Goal: Task Accomplishment & Management: Complete application form

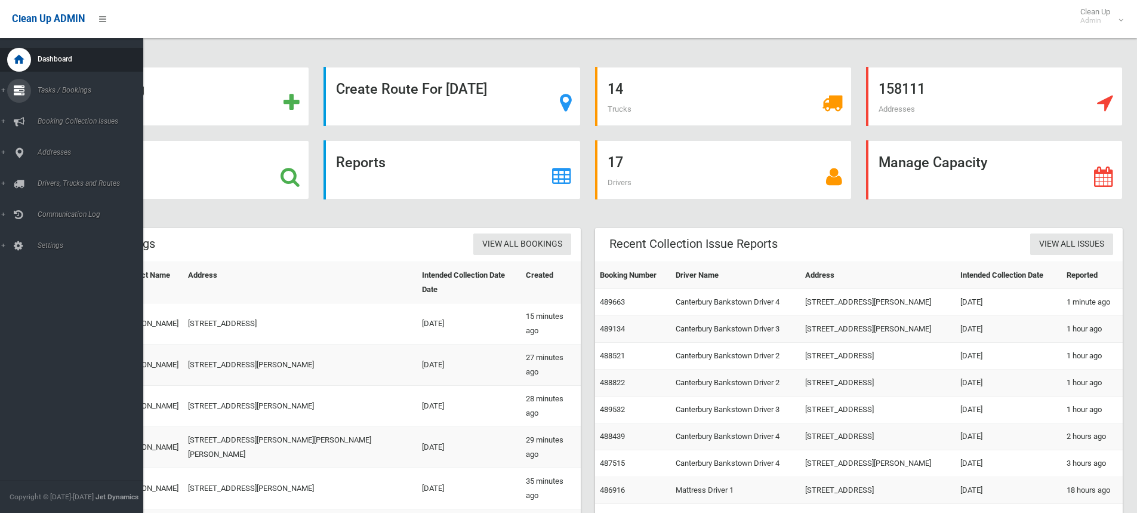
drag, startPoint x: 1, startPoint y: 88, endPoint x: 33, endPoint y: 124, distance: 48.2
click at [1, 91] on link "Tasks / Bookings" at bounding box center [76, 91] width 152 height 24
click at [56, 144] on span "Add Booking" at bounding box center [88, 144] width 108 height 8
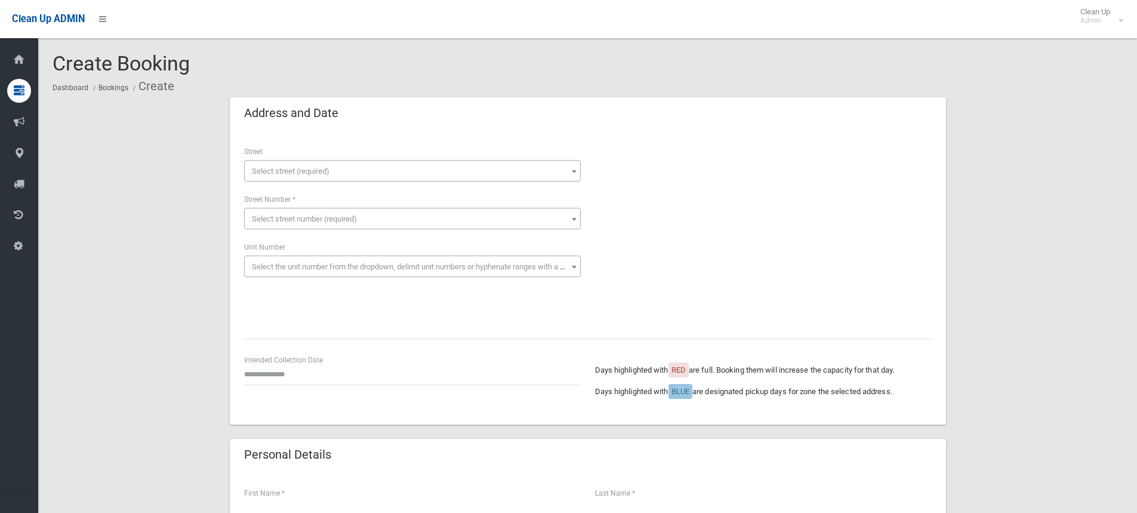
click at [272, 169] on span "Select street (required)" at bounding box center [291, 171] width 78 height 9
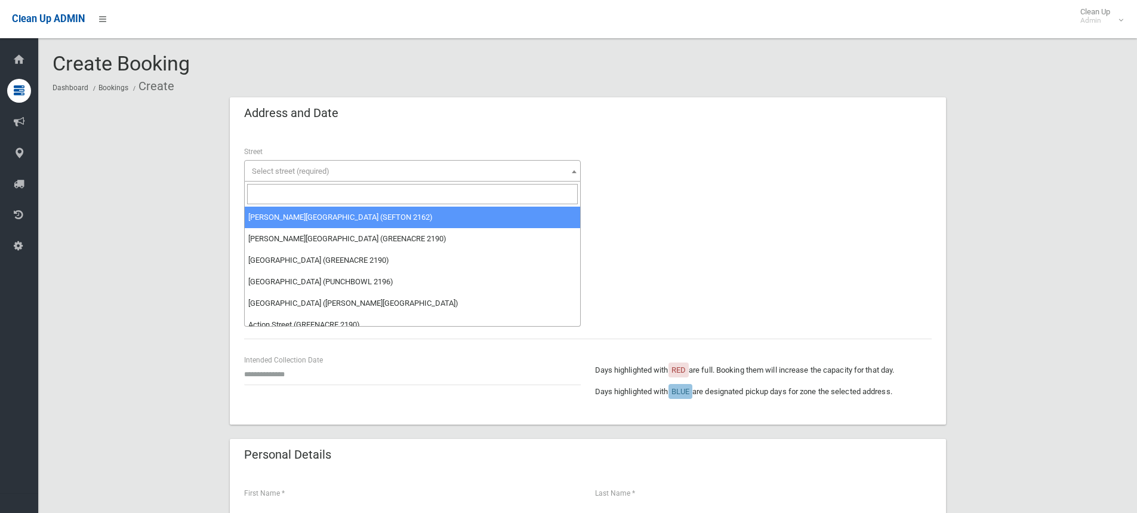
click at [268, 186] on input "search" at bounding box center [412, 194] width 331 height 20
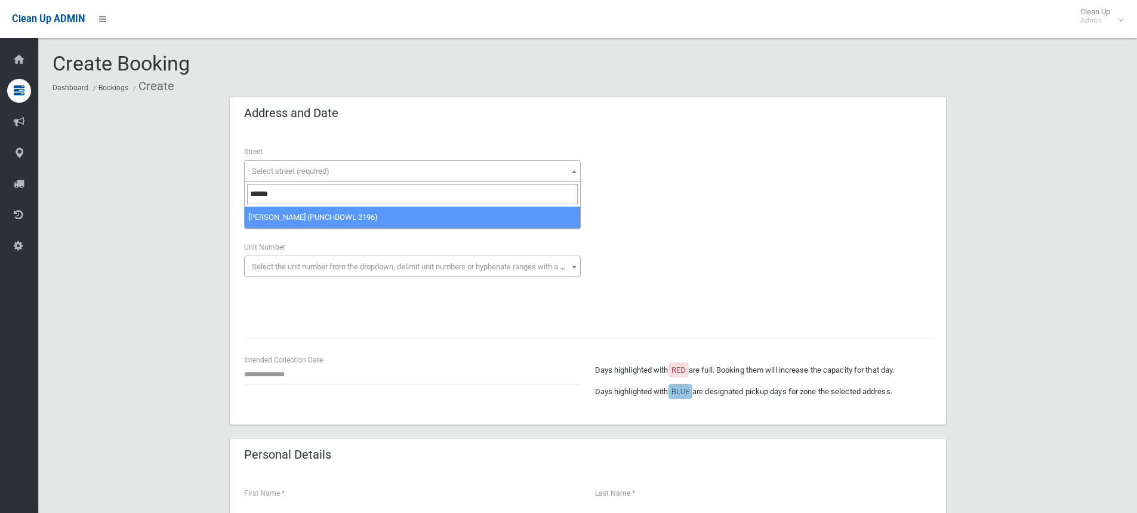
type input "******"
select select "****"
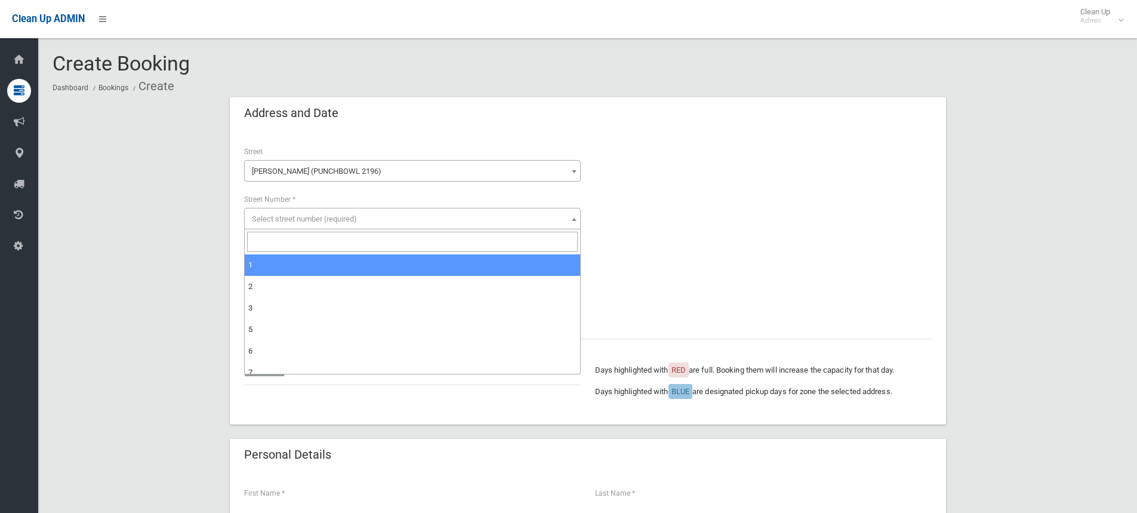
click at [284, 219] on span "Select street number (required)" at bounding box center [304, 218] width 105 height 9
click at [283, 243] on input "search" at bounding box center [412, 242] width 331 height 20
type input "**"
select select "**"
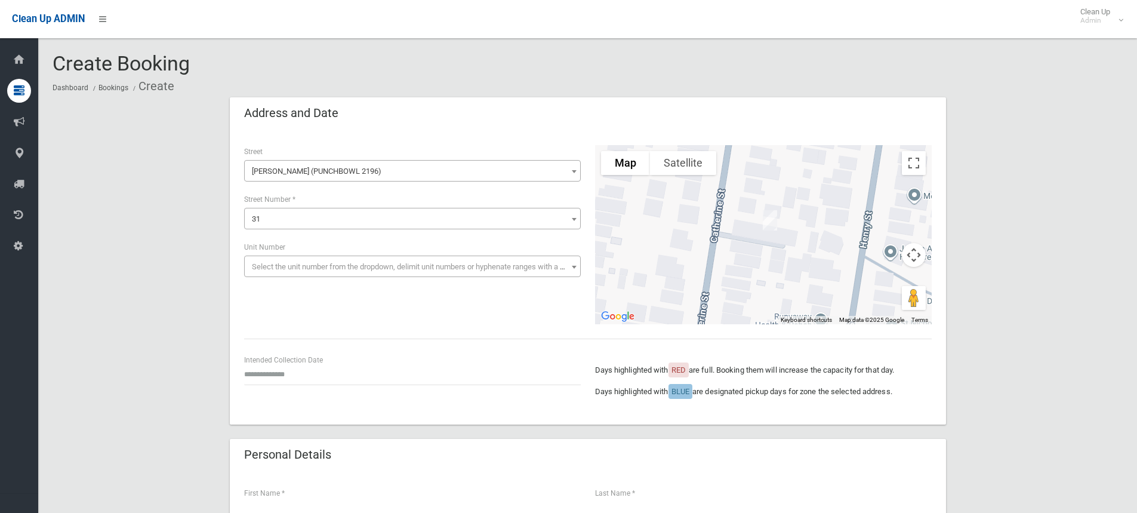
click at [574, 267] on b at bounding box center [574, 267] width 5 height 3
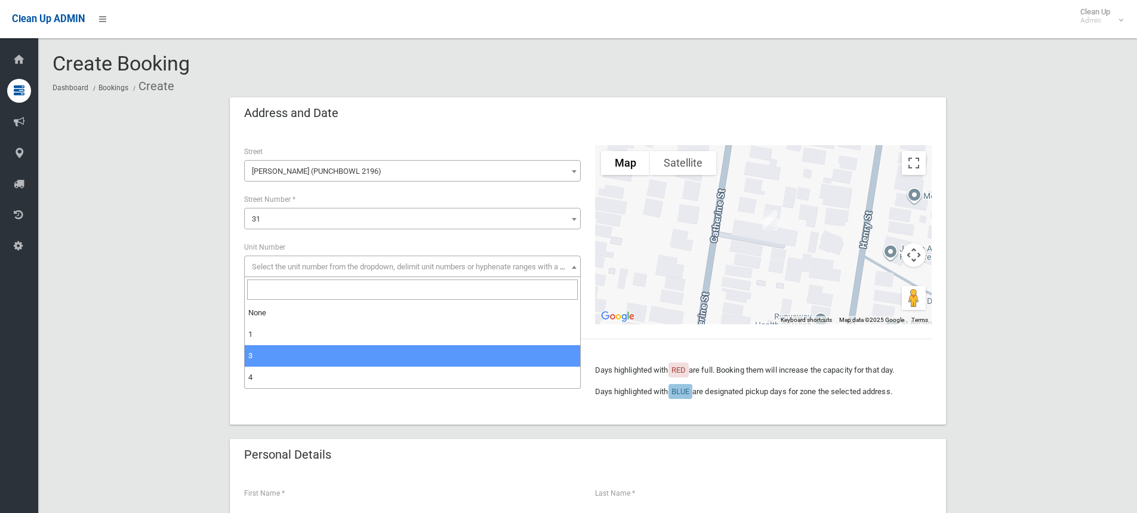
select select "*"
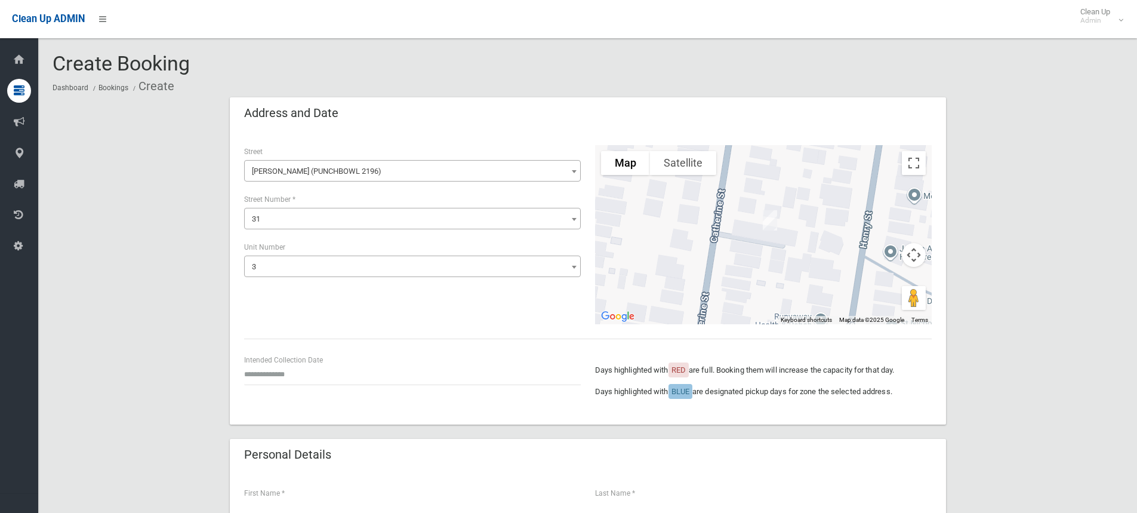
scroll to position [60, 0]
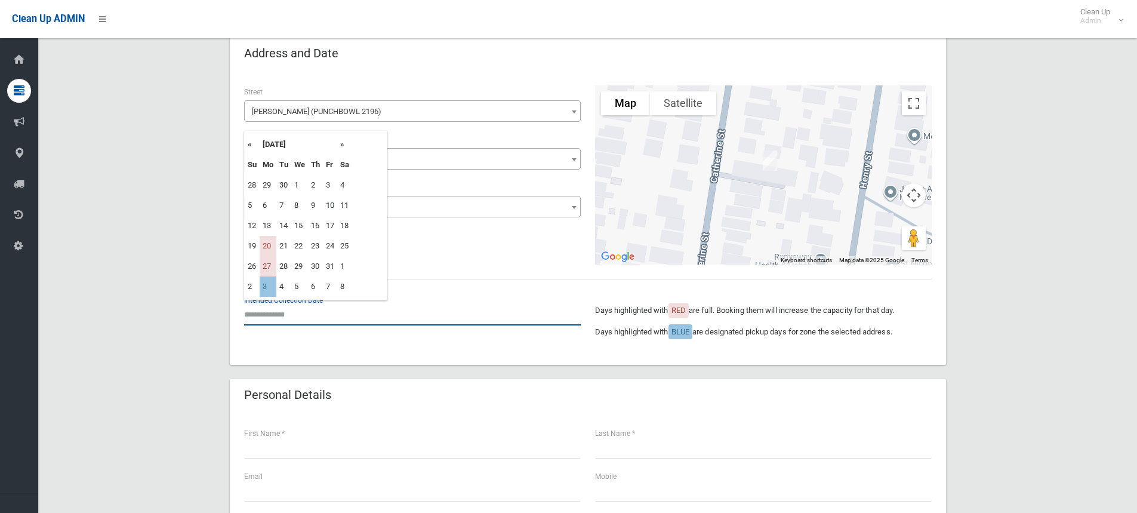
click at [273, 313] on input "text" at bounding box center [412, 314] width 337 height 22
click at [343, 145] on th "»" at bounding box center [344, 144] width 15 height 20
click at [267, 207] on td "3" at bounding box center [268, 205] width 17 height 20
type input "**********"
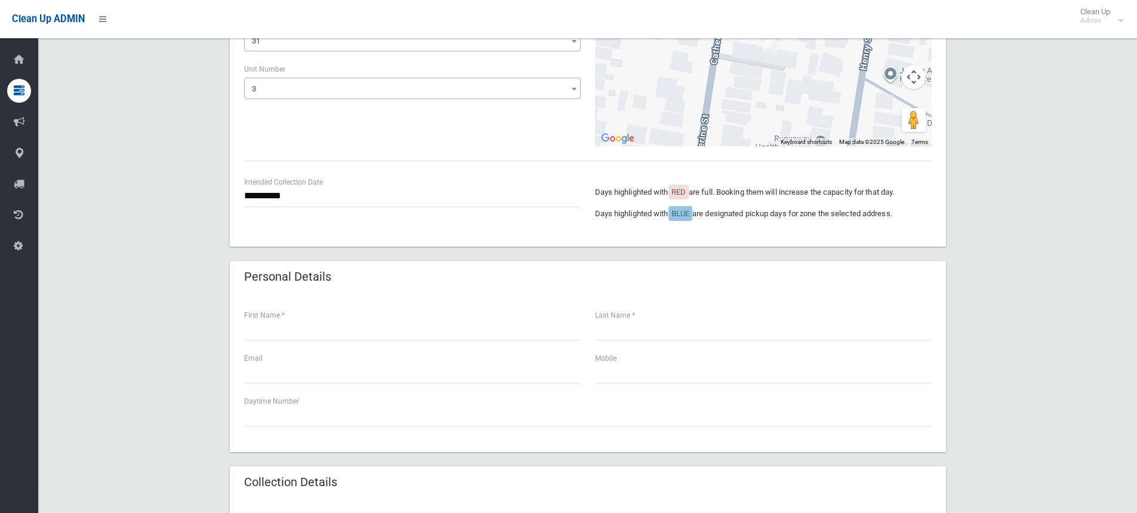
scroll to position [179, 0]
click at [262, 330] on input "text" at bounding box center [412, 328] width 337 height 22
type input "*****"
type input "**********"
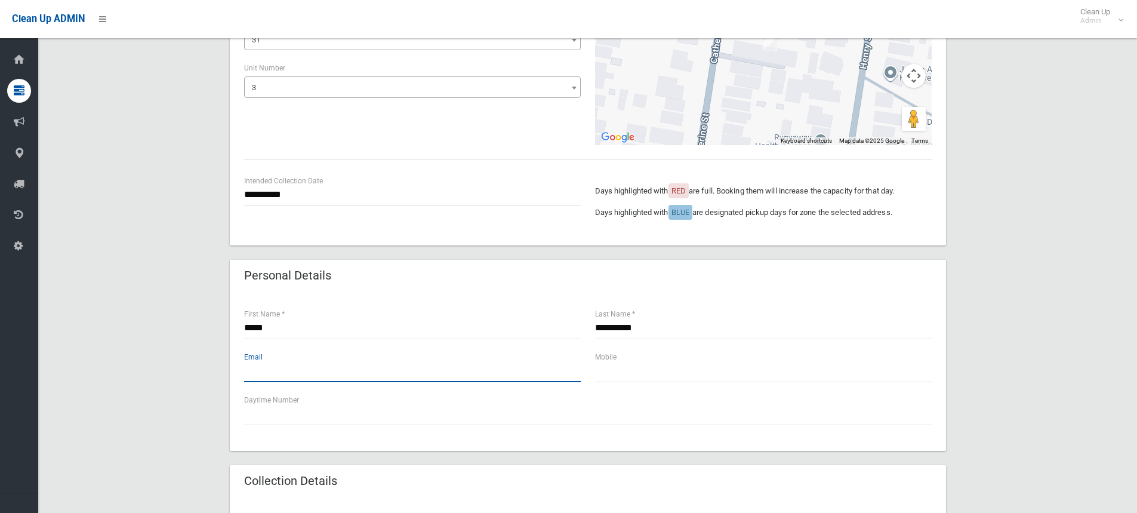
click at [257, 380] on input "text" at bounding box center [412, 371] width 337 height 22
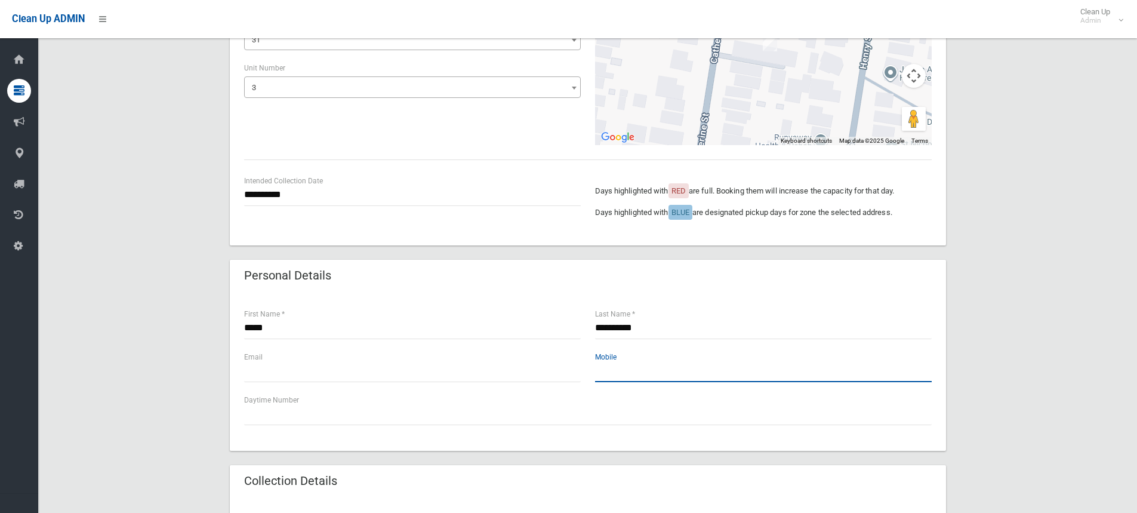
click at [619, 374] on input "text" at bounding box center [763, 371] width 337 height 22
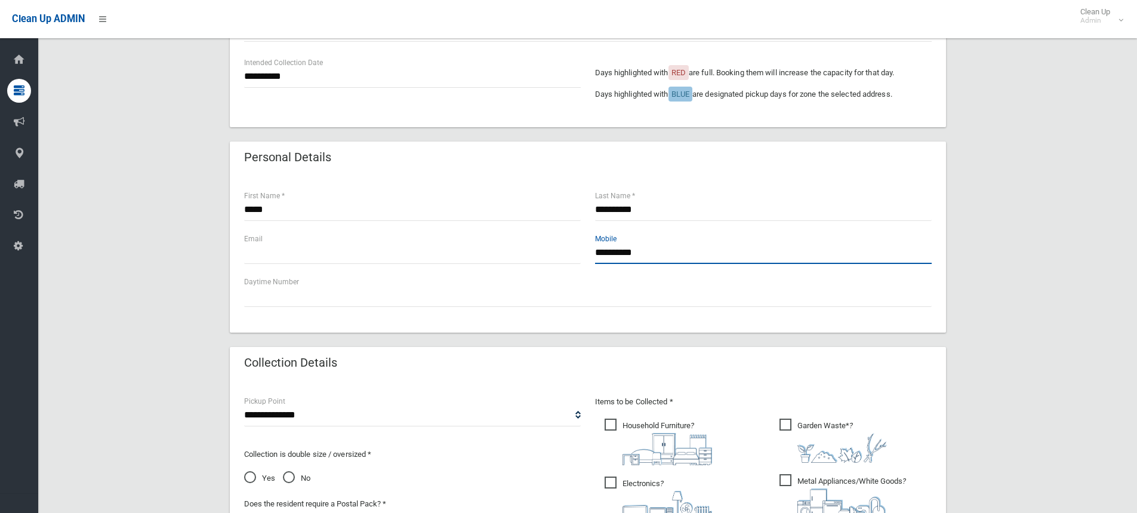
scroll to position [299, 0]
type input "**********"
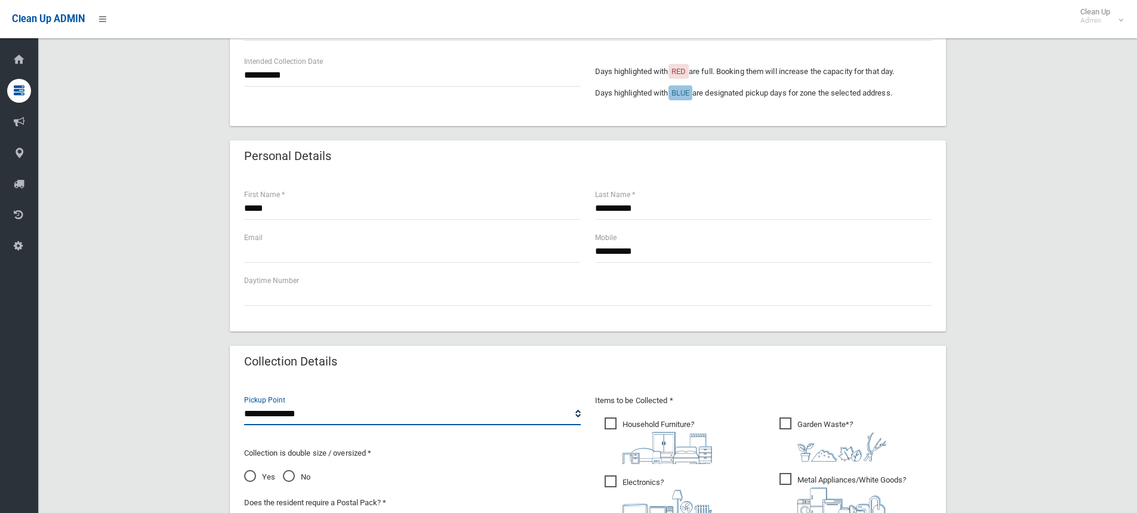
click at [300, 414] on select "**********" at bounding box center [412, 414] width 337 height 22
select select "*"
click at [244, 403] on select "**********" at bounding box center [412, 414] width 337 height 22
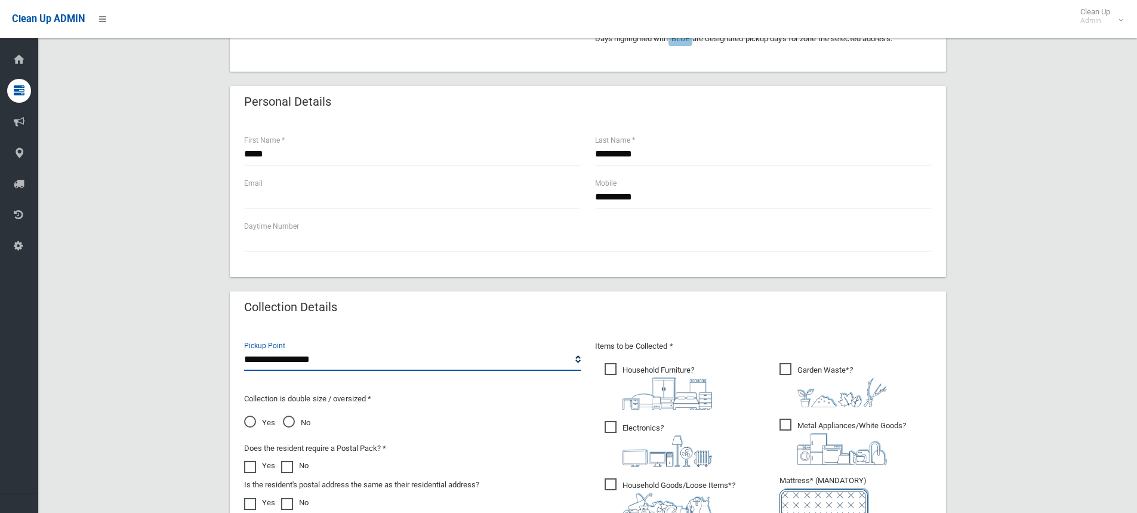
scroll to position [418, 0]
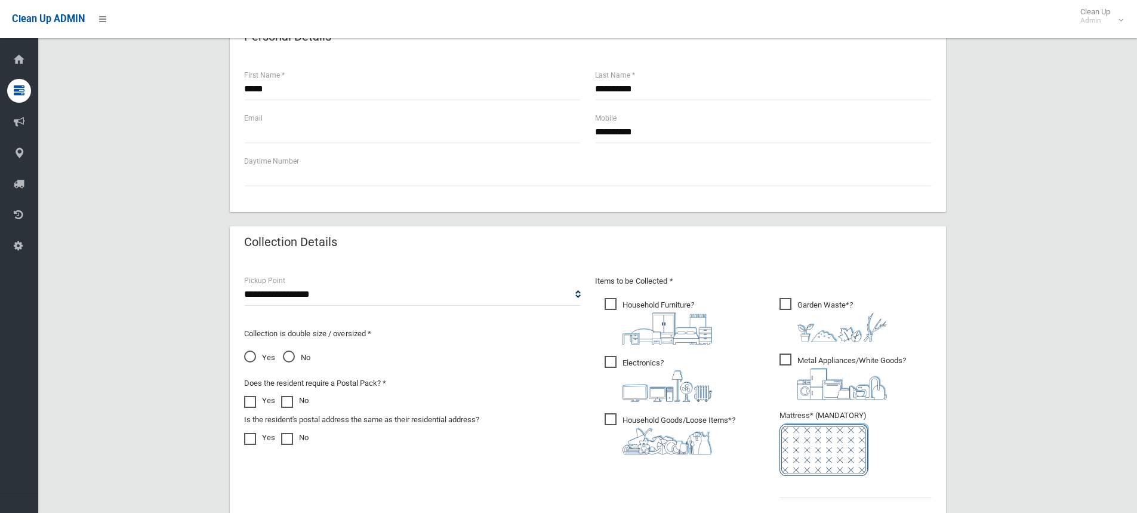
click at [287, 356] on span "No" at bounding box center [296, 357] width 27 height 14
click at [610, 361] on span "Electronics ?" at bounding box center [658, 379] width 107 height 46
click at [609, 420] on span "Household Goods/Loose Items* ?" at bounding box center [670, 433] width 131 height 41
click at [607, 304] on span "Household Furniture ?" at bounding box center [658, 321] width 107 height 47
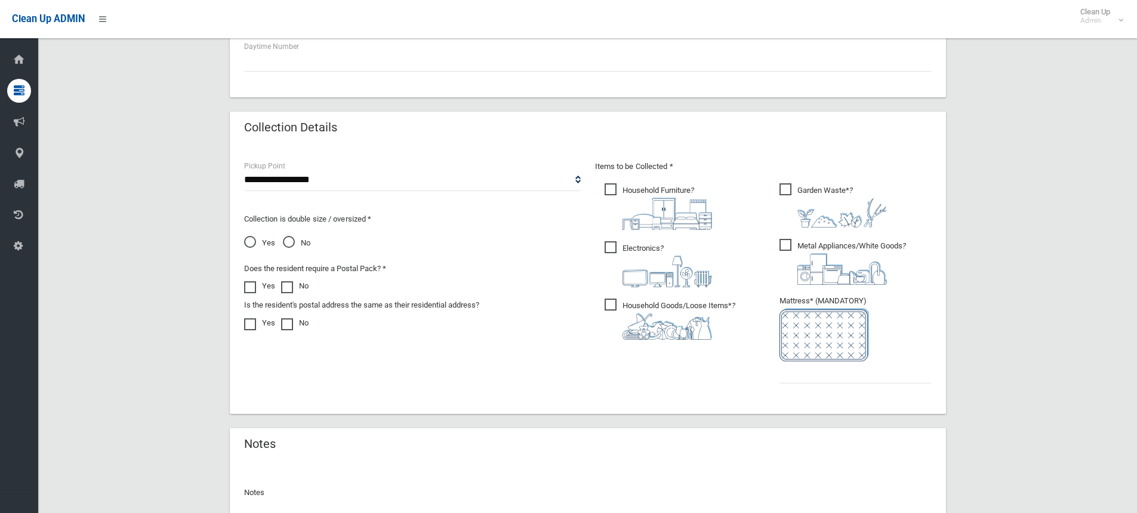
scroll to position [537, 0]
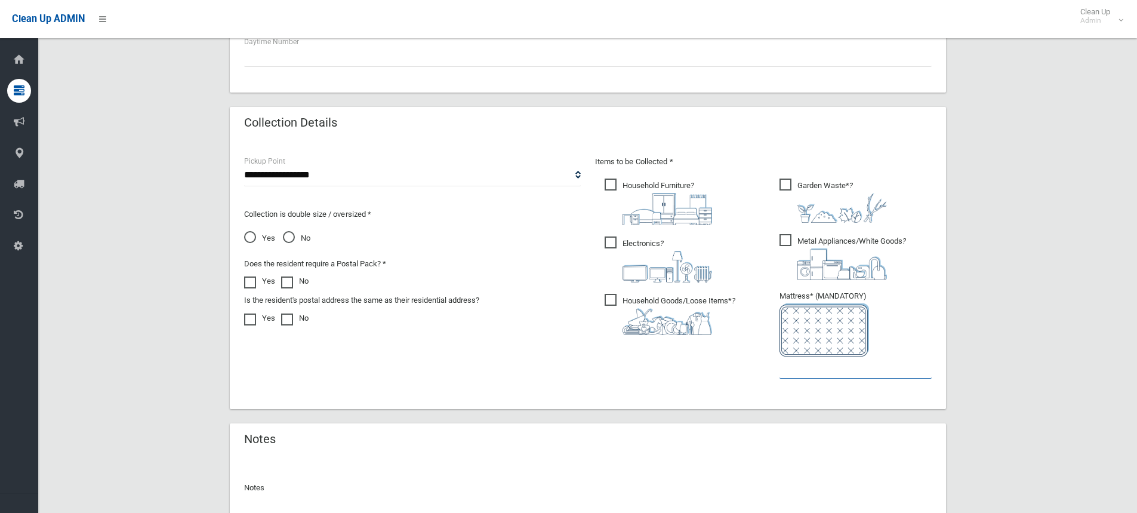
click at [791, 374] on input "text" at bounding box center [856, 367] width 152 height 22
type input "*"
click at [783, 240] on span "Metal Appliances/White Goods ?" at bounding box center [843, 257] width 127 height 46
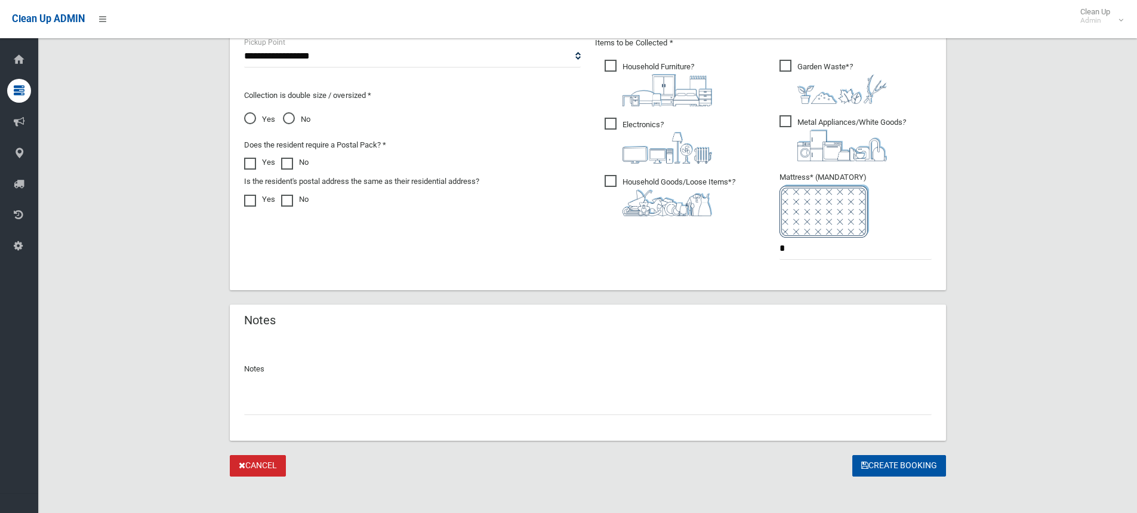
scroll to position [657, 0]
click at [251, 116] on span "Yes" at bounding box center [259, 119] width 31 height 14
click at [887, 462] on button "Create Booking" at bounding box center [900, 465] width 94 height 22
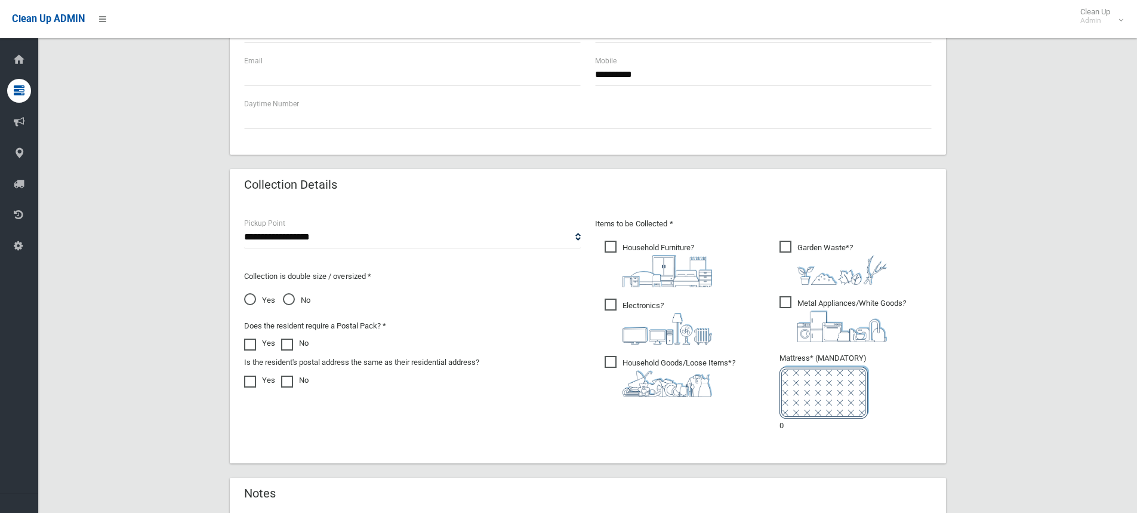
scroll to position [358, 0]
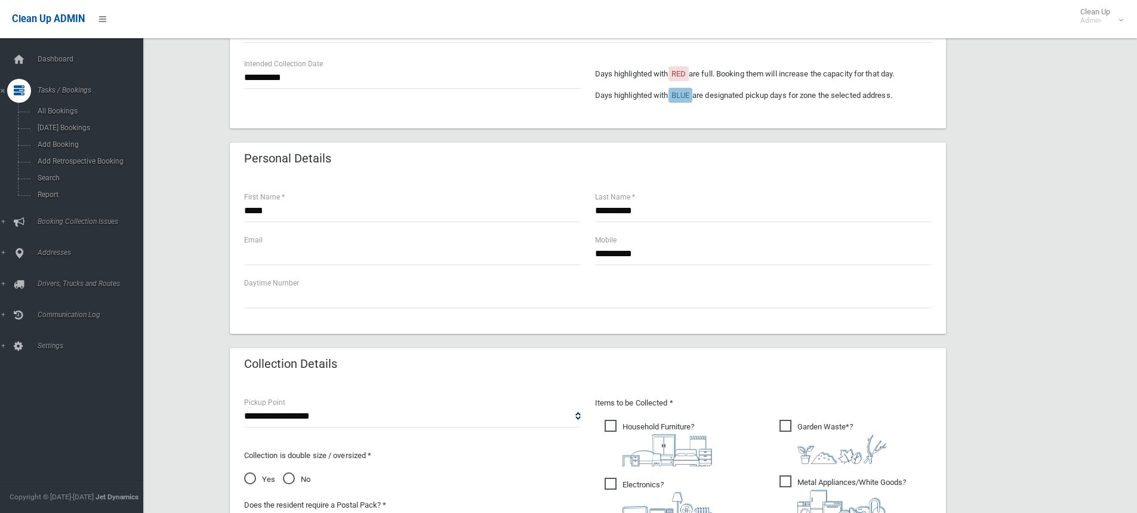
click at [0, 89] on link "Tasks / Bookings" at bounding box center [76, 91] width 152 height 24
click at [45, 179] on span "Search" at bounding box center [88, 178] width 108 height 8
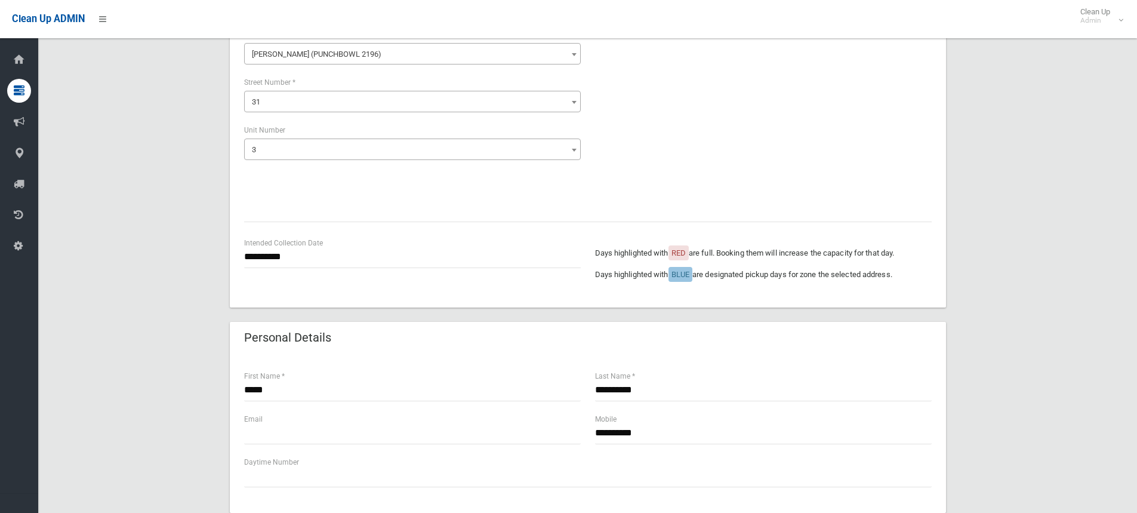
scroll to position [119, 0]
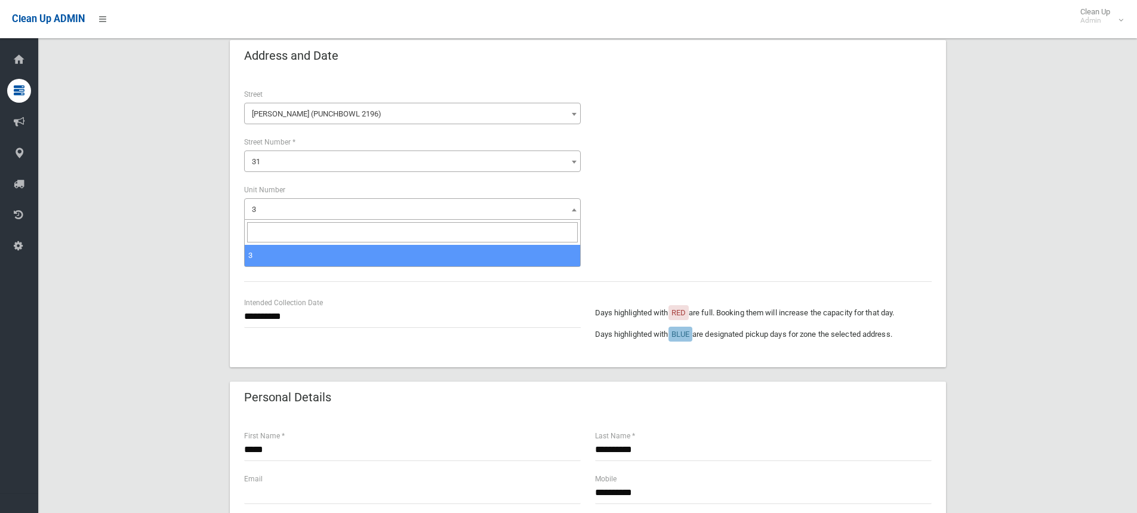
click at [572, 208] on b at bounding box center [574, 209] width 5 height 3
click at [572, 209] on b at bounding box center [574, 209] width 5 height 3
click at [258, 233] on input "search" at bounding box center [412, 232] width 331 height 20
type input "*"
select select "*"
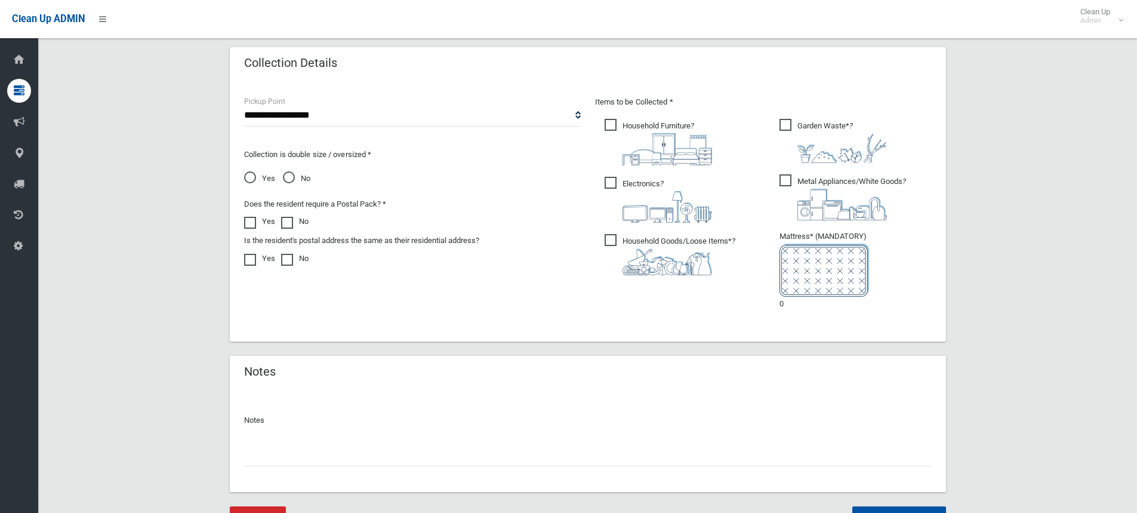
scroll to position [717, 0]
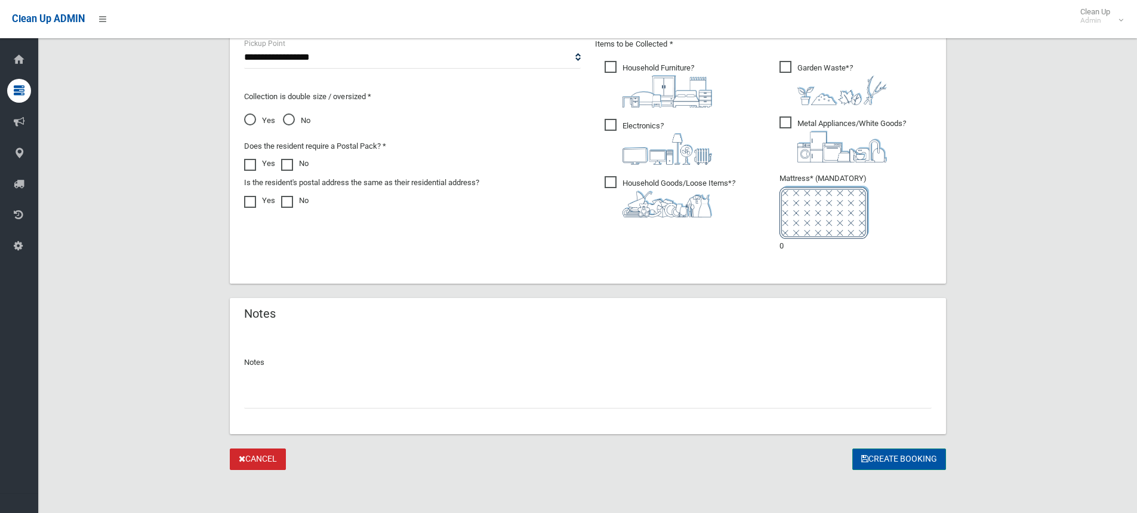
click at [889, 459] on button "Create Booking" at bounding box center [900, 459] width 94 height 22
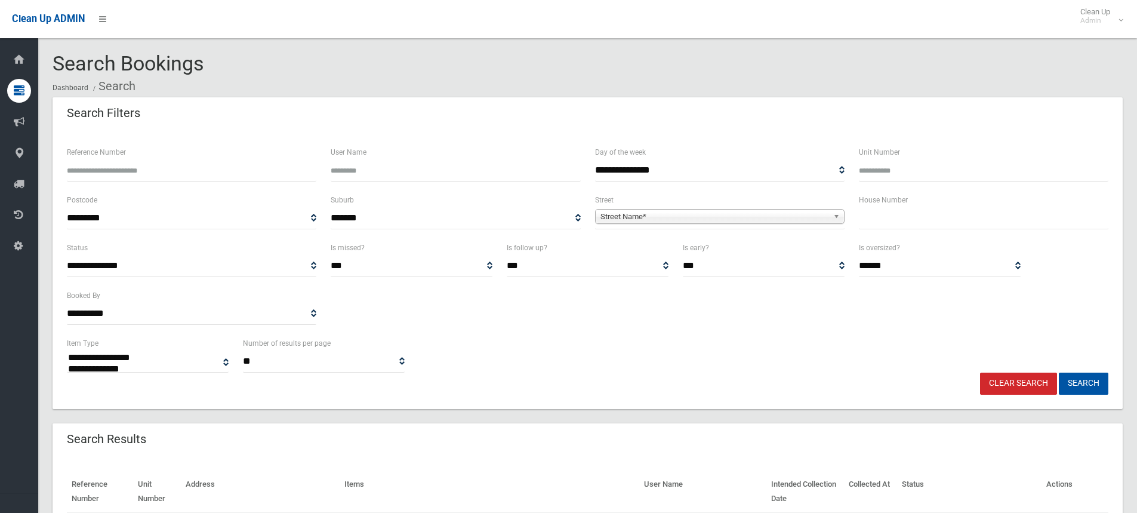
select select
click at [880, 221] on input "text" at bounding box center [984, 218] width 250 height 22
type input "**"
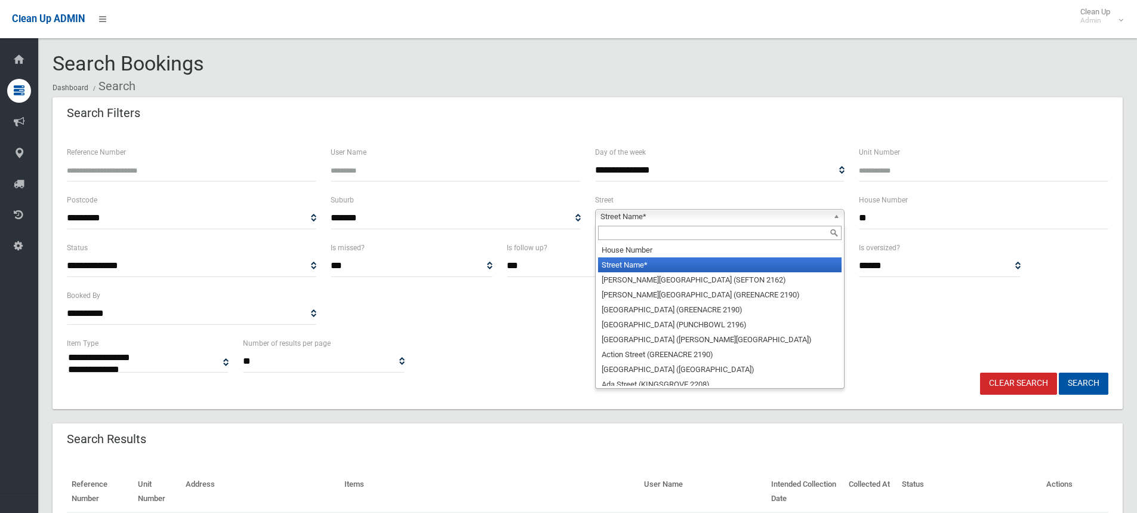
click at [653, 217] on span "Street Name*" at bounding box center [715, 217] width 228 height 14
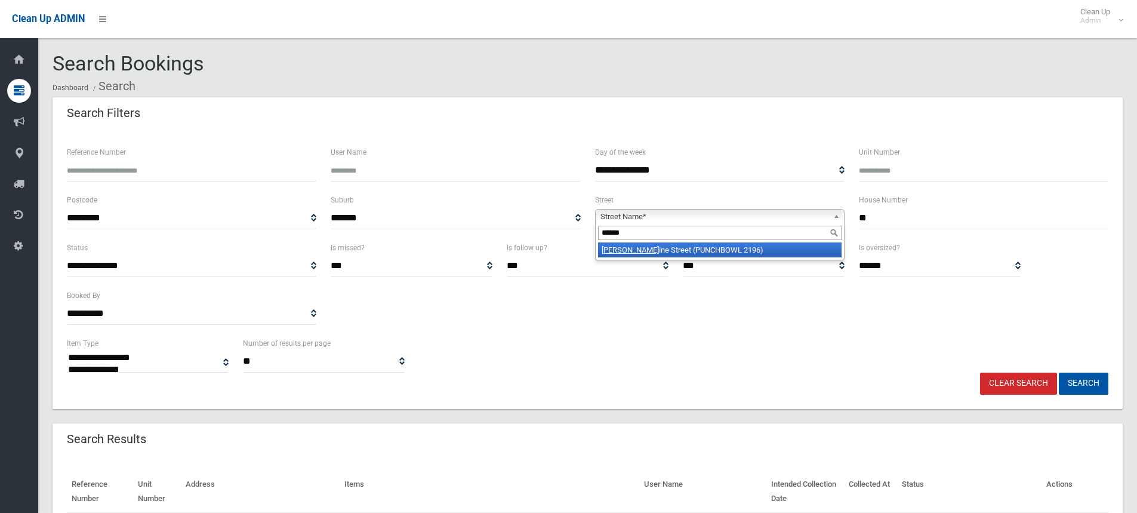
type input "******"
click at [653, 251] on li "Cather ine Street (PUNCHBOWL 2196)" at bounding box center [720, 249] width 244 height 15
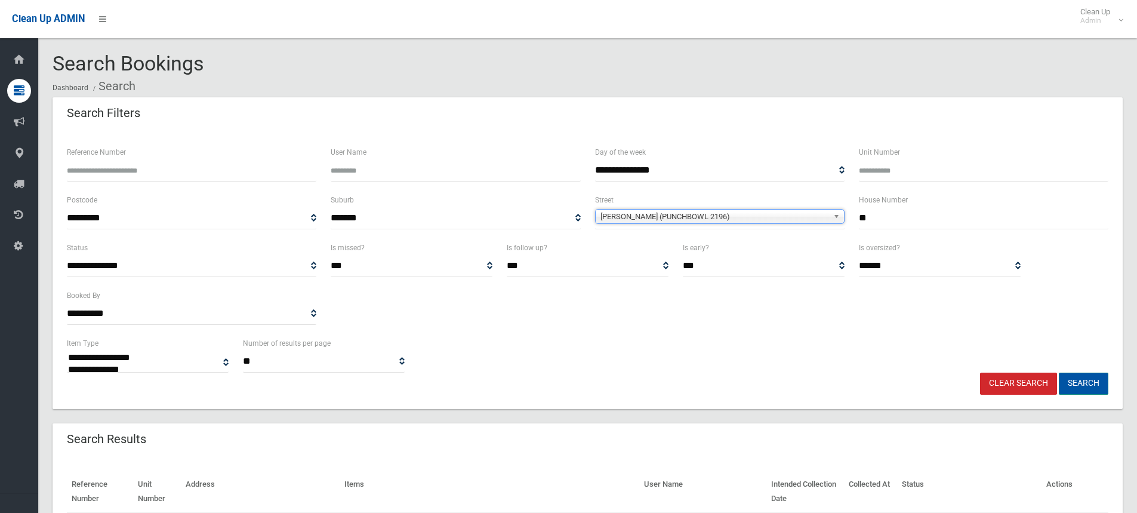
click at [1081, 381] on button "Search" at bounding box center [1084, 384] width 50 height 22
select select
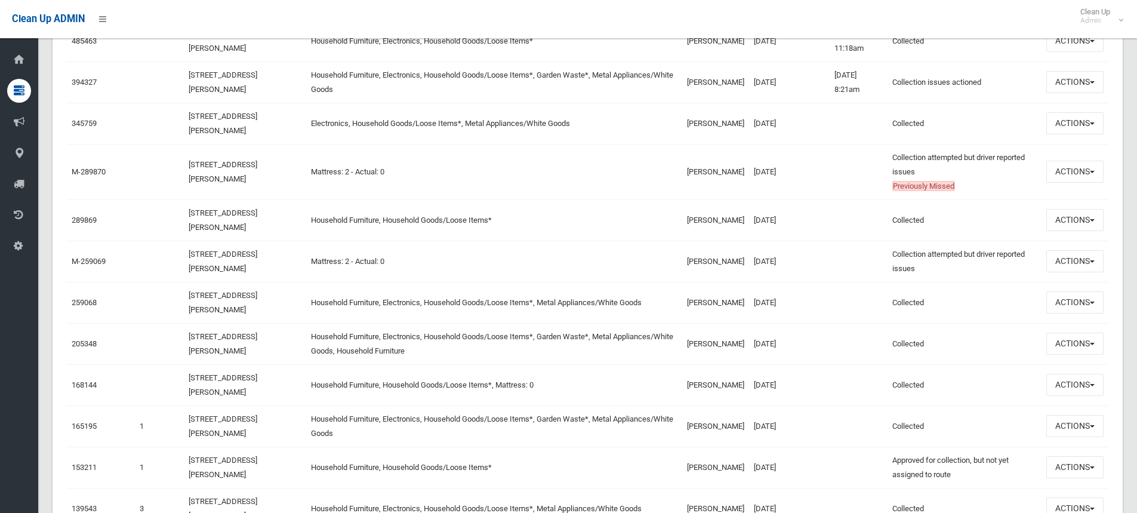
scroll to position [487, 0]
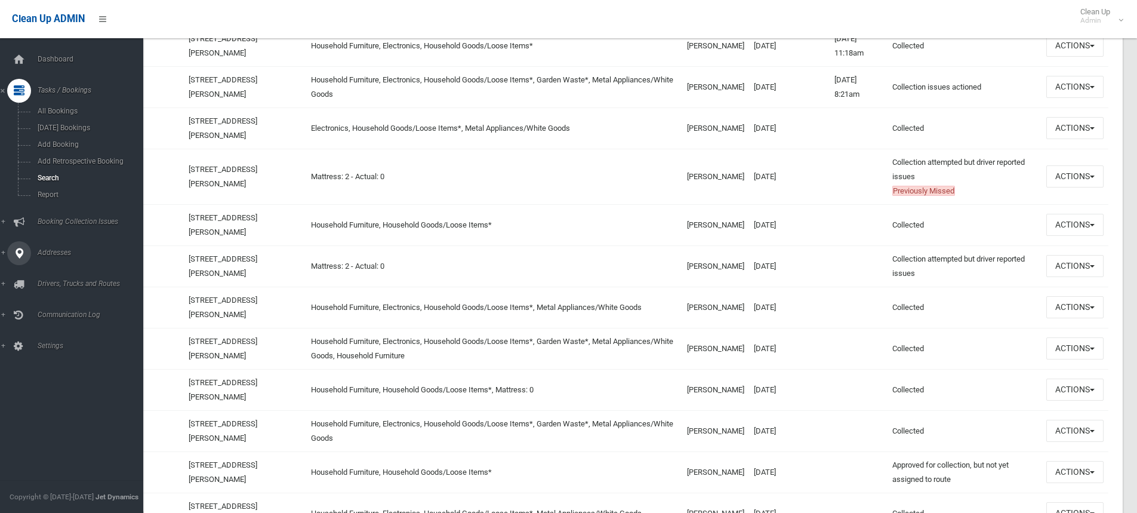
click at [5, 251] on link "Addresses" at bounding box center [76, 253] width 152 height 24
click at [54, 174] on span "All Addresses" at bounding box center [88, 173] width 108 height 8
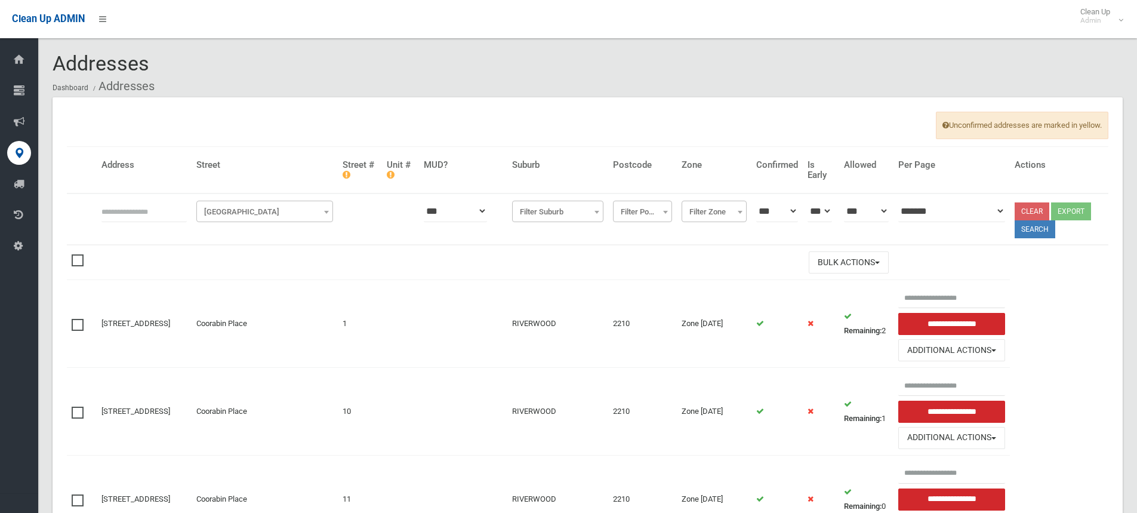
click at [255, 211] on span "Filter Street" at bounding box center [264, 212] width 131 height 17
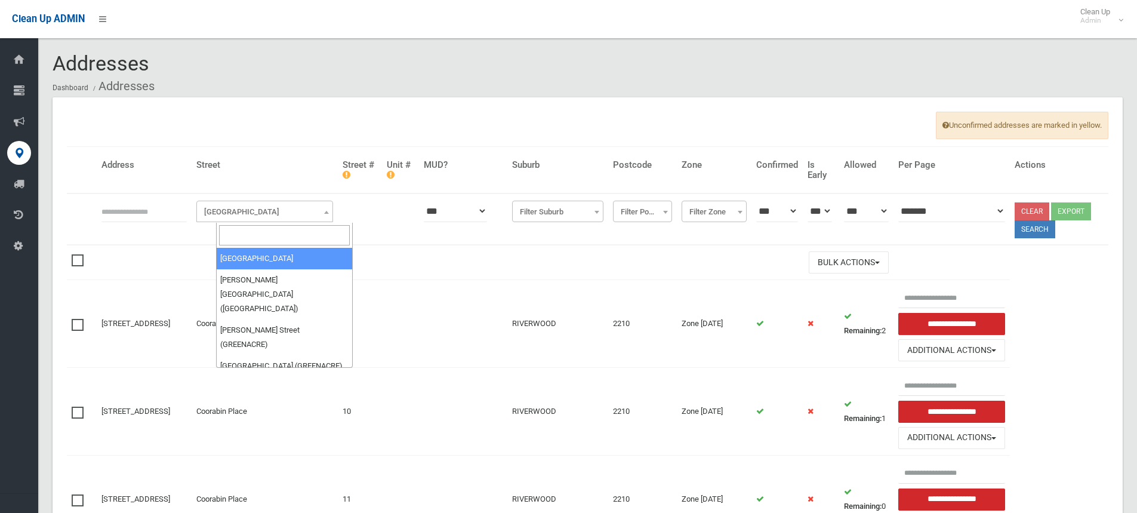
click at [245, 230] on input "search" at bounding box center [284, 235] width 131 height 20
type input "******"
select select "****"
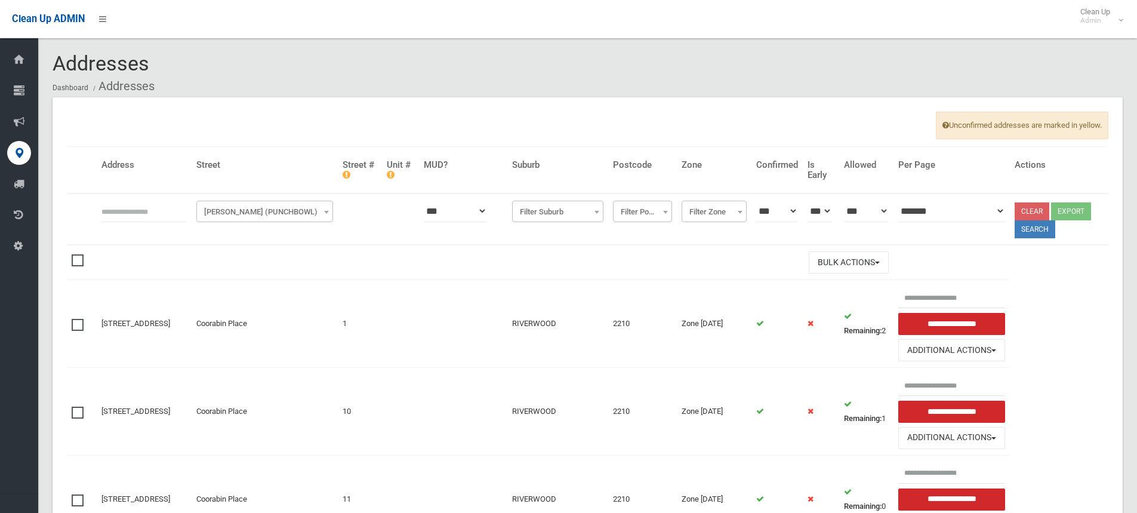
click at [373, 221] on th at bounding box center [360, 218] width 44 height 51
click at [359, 213] on th at bounding box center [360, 218] width 44 height 51
click at [152, 213] on input "text" at bounding box center [144, 211] width 85 height 22
type input "**"
click at [1037, 228] on button "Search" at bounding box center [1035, 229] width 41 height 18
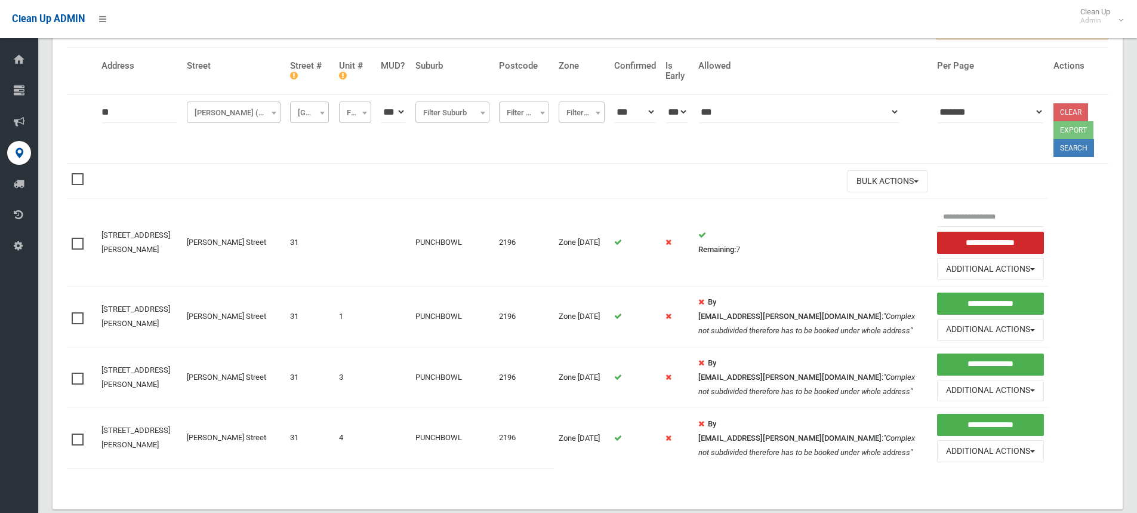
scroll to position [119, 0]
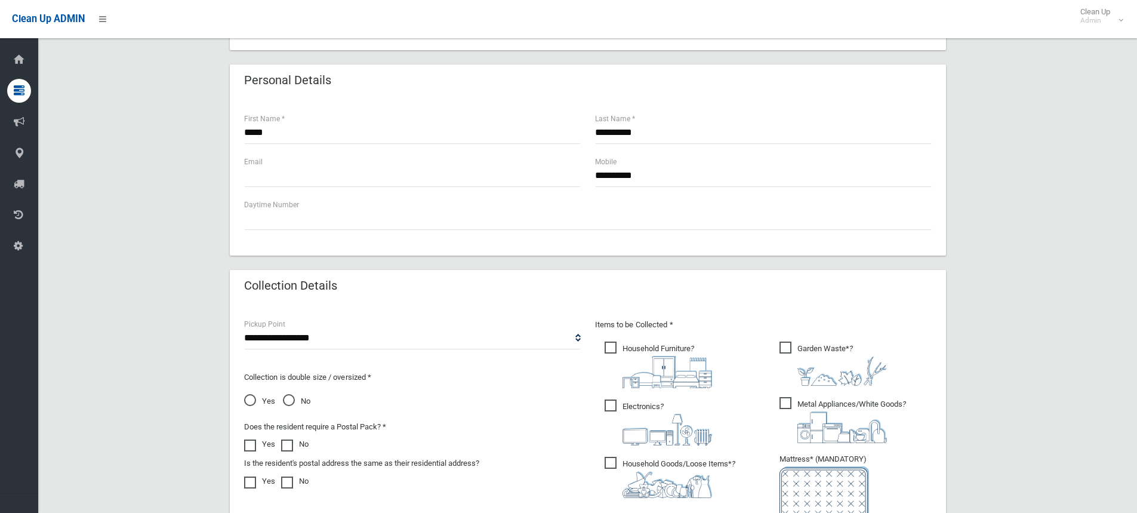
scroll to position [537, 0]
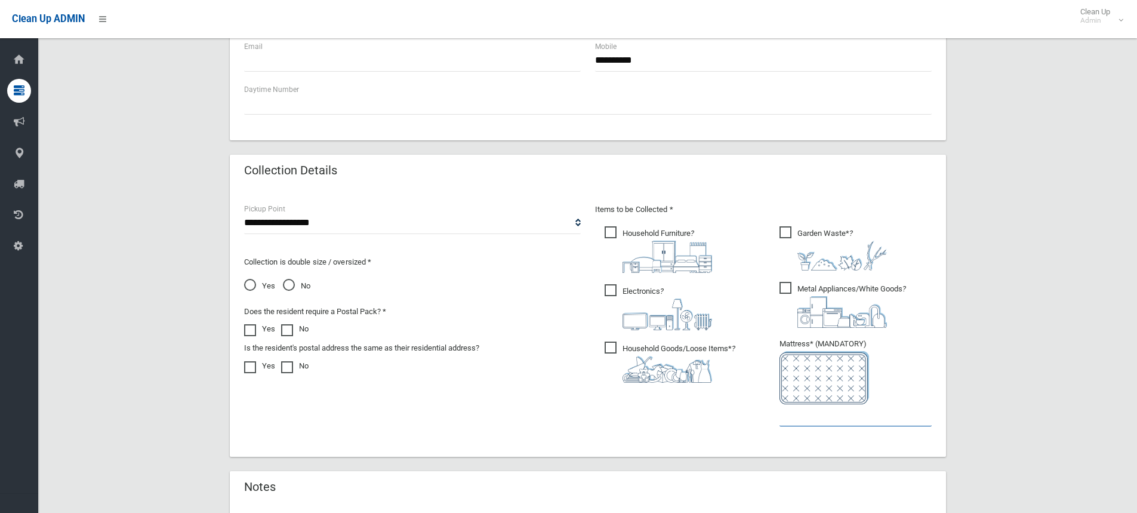
click at [803, 419] on input "text" at bounding box center [856, 415] width 152 height 22
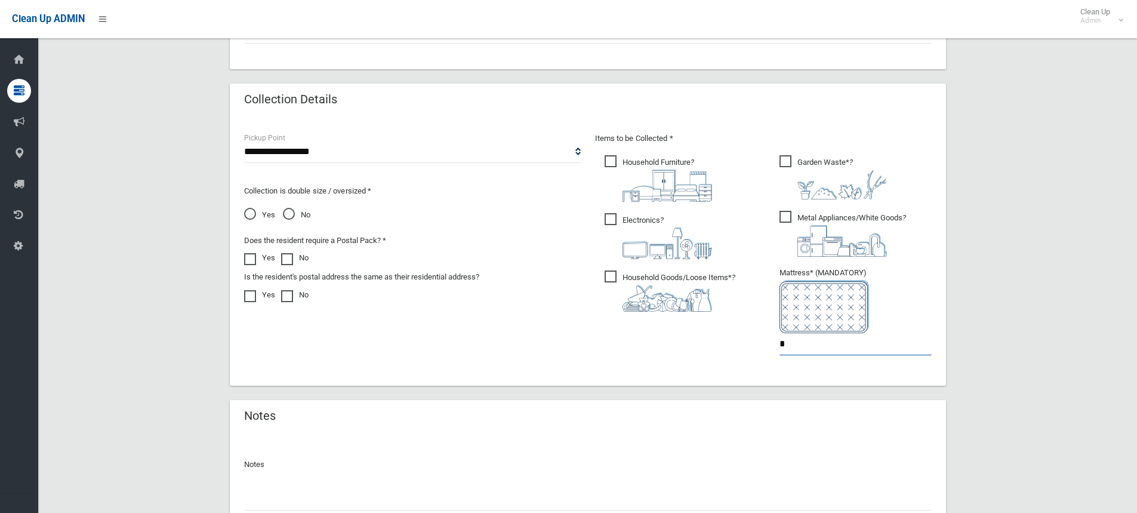
scroll to position [711, 0]
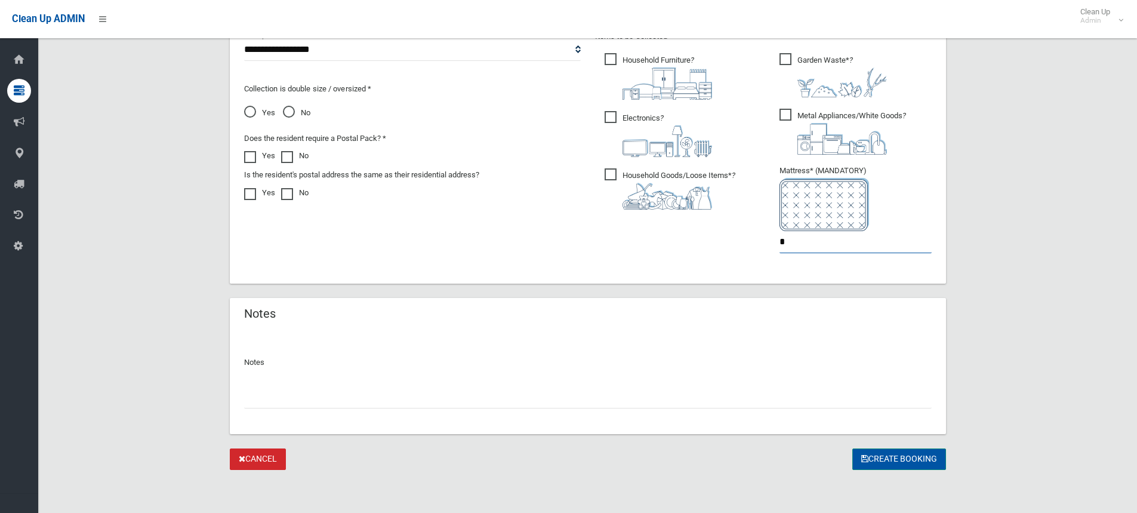
type input "*"
click at [886, 458] on button "Create Booking" at bounding box center [900, 459] width 94 height 22
